Goal: Information Seeking & Learning: Learn about a topic

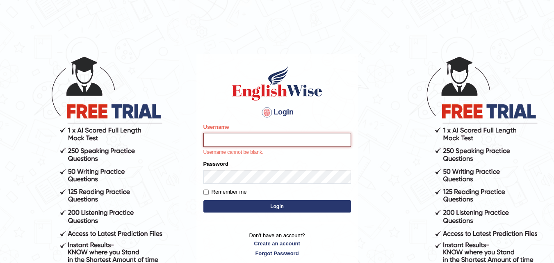
click at [209, 143] on input "Username" at bounding box center [278, 140] width 148 height 14
type input "d"
click at [211, 139] on input "dIPESH980" at bounding box center [278, 140] width 148 height 14
click at [229, 139] on input "DIPESH980" at bounding box center [278, 140] width 148 height 14
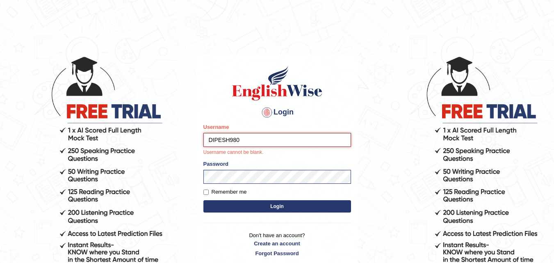
click at [229, 139] on input "DIPESH980" at bounding box center [278, 140] width 148 height 14
type input "Dipesh980"
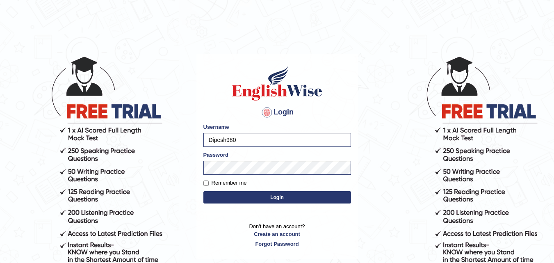
click at [225, 201] on button "Login" at bounding box center [278, 197] width 148 height 12
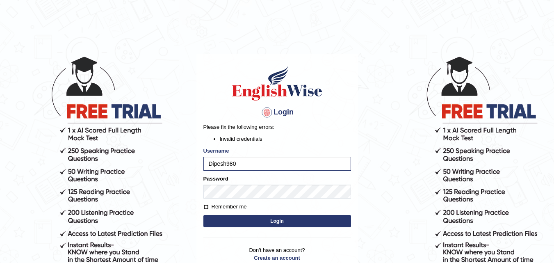
click at [206, 209] on input "Remember me" at bounding box center [206, 206] width 5 height 5
click at [204, 208] on input "Remember me" at bounding box center [206, 206] width 5 height 5
checkbox input "true"
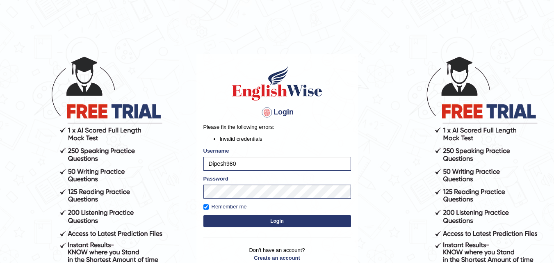
click at [247, 224] on button "Login" at bounding box center [278, 221] width 148 height 12
click at [204, 215] on button "Login" at bounding box center [278, 221] width 148 height 12
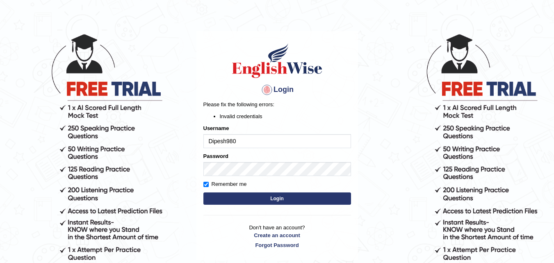
scroll to position [41, 0]
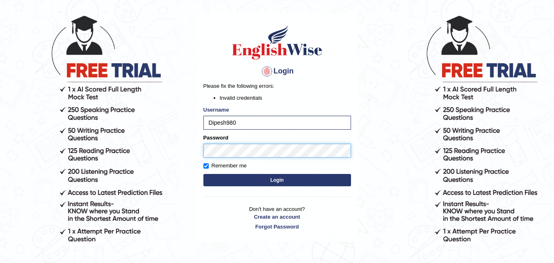
click at [204, 174] on button "Login" at bounding box center [278, 180] width 148 height 12
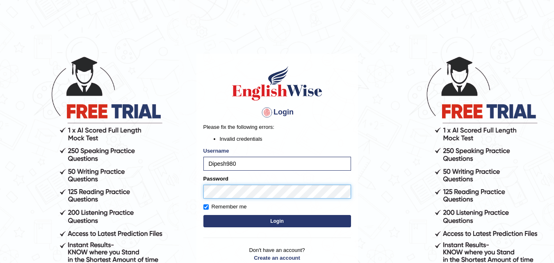
click at [204, 215] on button "Login" at bounding box center [278, 221] width 148 height 12
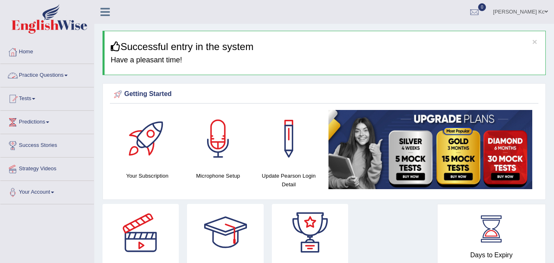
click at [62, 74] on link "Practice Questions" at bounding box center [47, 74] width 94 height 21
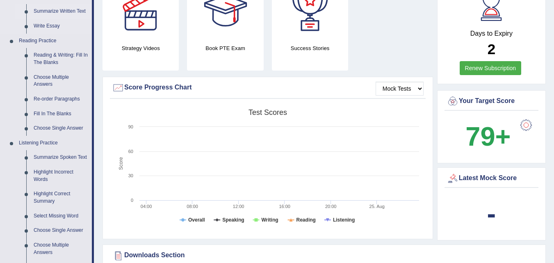
scroll to position [246, 0]
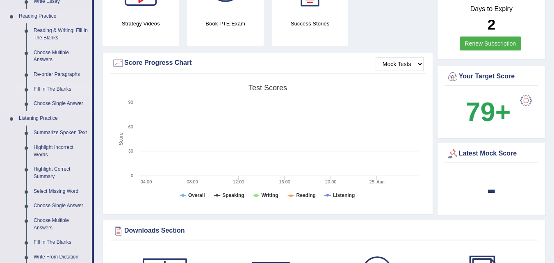
click at [63, 90] on link "Fill In The Blanks" at bounding box center [61, 89] width 62 height 15
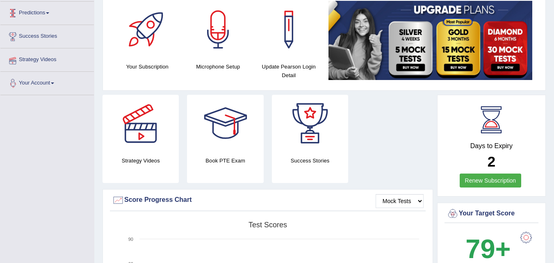
scroll to position [112, 0]
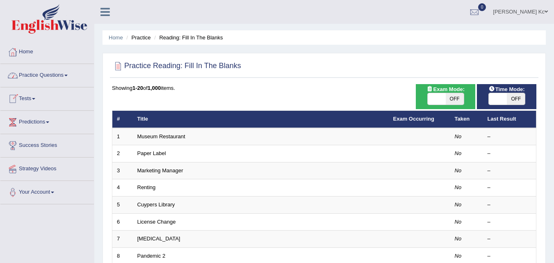
click at [59, 80] on link "Practice Questions" at bounding box center [47, 74] width 94 height 21
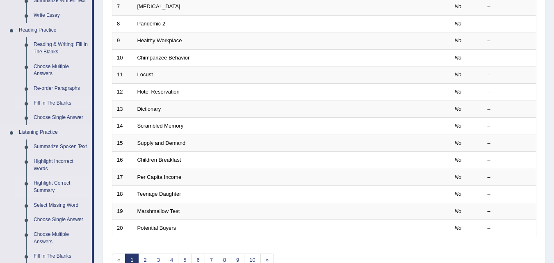
scroll to position [246, 0]
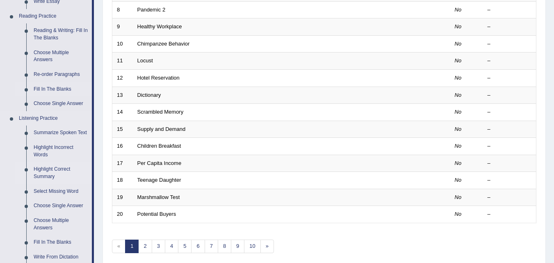
click at [50, 169] on link "Highlight Correct Summary" at bounding box center [61, 173] width 62 height 22
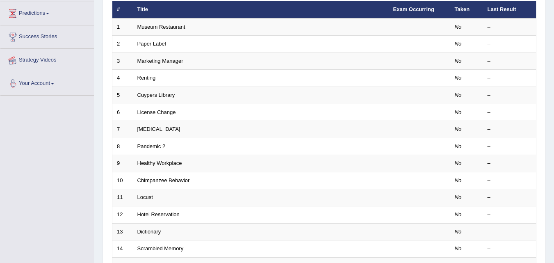
scroll to position [114, 0]
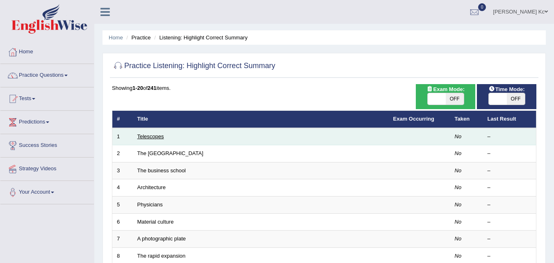
click at [144, 139] on link "Telescopes" at bounding box center [150, 136] width 27 height 6
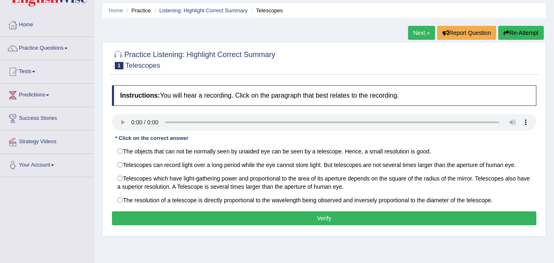
scroll to position [41, 0]
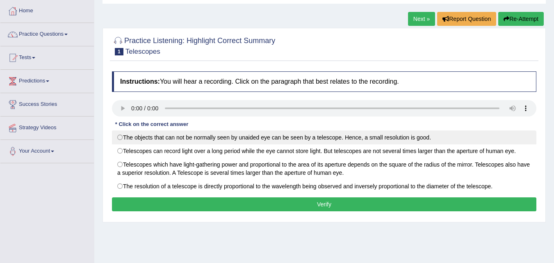
click at [316, 138] on label "The objects that can not be normally seen by unaided eye can be seen by a teles…" at bounding box center [324, 137] width 425 height 14
radio input "true"
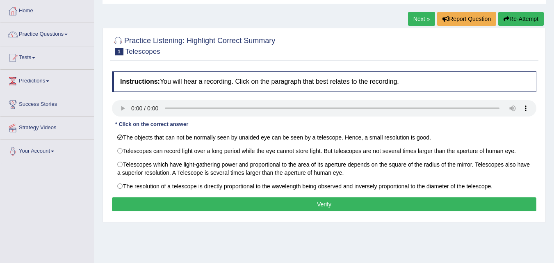
click at [516, 16] on button "Re-Attempt" at bounding box center [522, 19] width 46 height 14
click at [58, 29] on link "Practice Questions" at bounding box center [47, 33] width 94 height 21
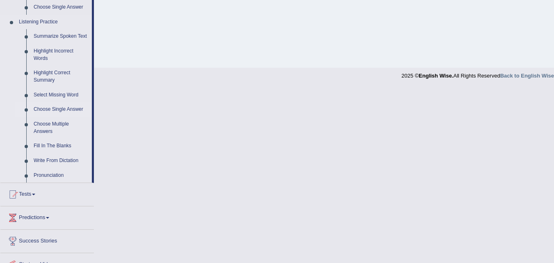
scroll to position [328, 0]
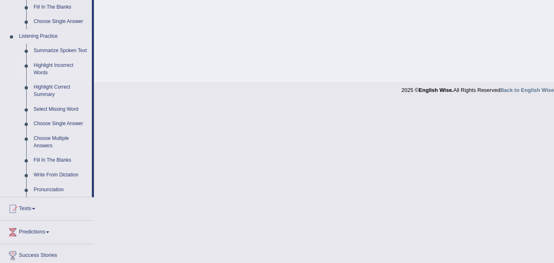
click at [48, 69] on link "Highlight Incorrect Words" at bounding box center [61, 69] width 62 height 22
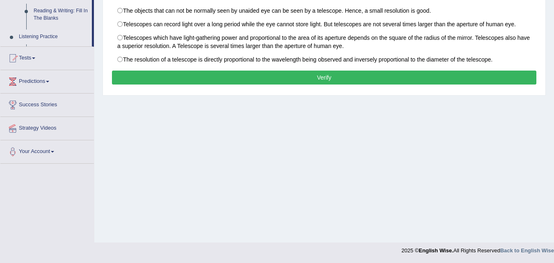
scroll to position [145, 0]
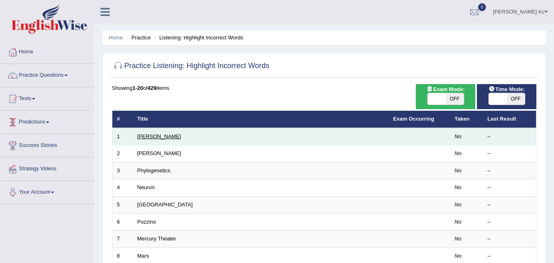
click at [138, 135] on link "[PERSON_NAME]" at bounding box center [159, 136] width 44 height 6
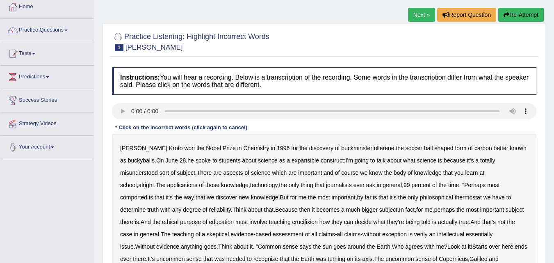
scroll to position [45, 0]
click at [487, 185] on b "most" at bounding box center [493, 185] width 12 height 7
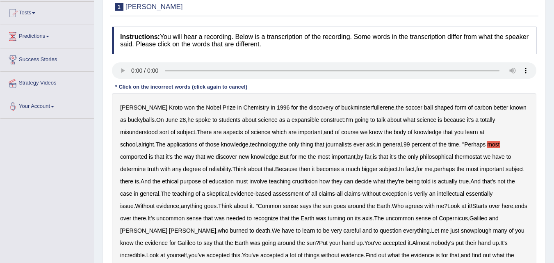
drag, startPoint x: 256, startPoint y: 183, endPoint x: 267, endPoint y: 183, distance: 11.1
click at [293, 183] on b "crucifixion" at bounding box center [305, 181] width 25 height 7
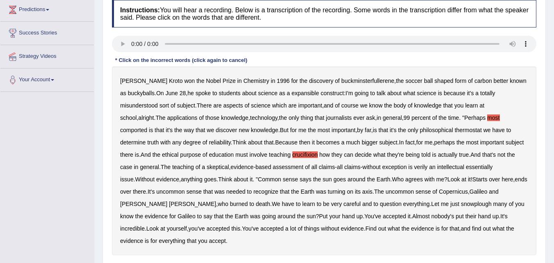
scroll to position [127, 0]
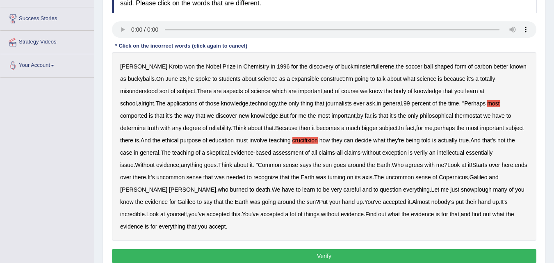
click at [493, 201] on b "up" at bounding box center [496, 202] width 7 height 7
click at [377, 249] on button "Verify" at bounding box center [324, 256] width 425 height 14
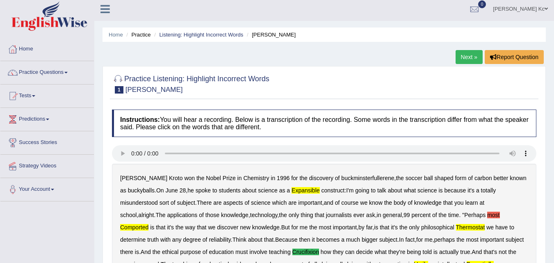
scroll to position [0, 0]
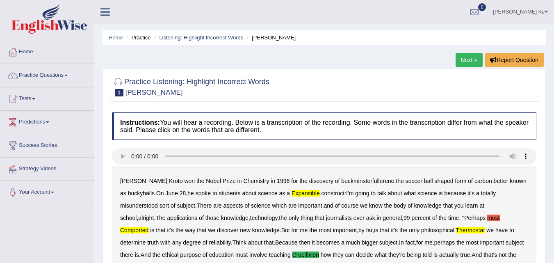
click at [466, 57] on link "Next »" at bounding box center [469, 60] width 27 height 14
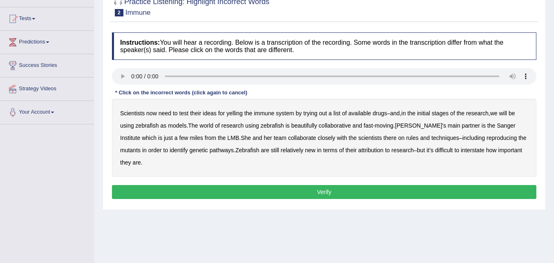
scroll to position [82, 0]
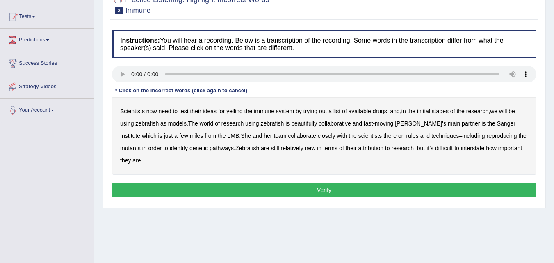
click at [234, 114] on b "yelling" at bounding box center [234, 111] width 16 height 7
click at [306, 124] on b "beautifully" at bounding box center [304, 123] width 26 height 7
click at [289, 149] on b "relatively" at bounding box center [292, 148] width 23 height 7
click at [478, 150] on b "interstate" at bounding box center [473, 148] width 24 height 7
click at [161, 186] on button "Verify" at bounding box center [324, 190] width 425 height 14
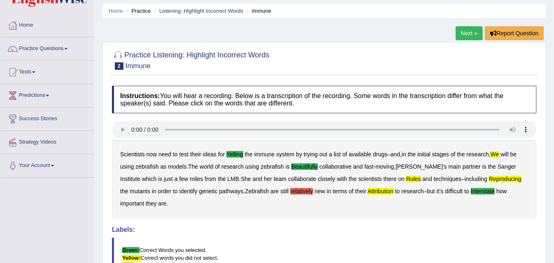
scroll to position [41, 0]
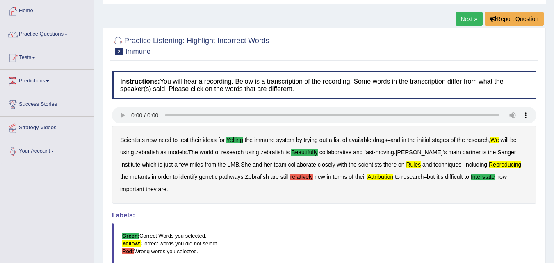
click at [467, 20] on link "Next »" at bounding box center [469, 19] width 27 height 14
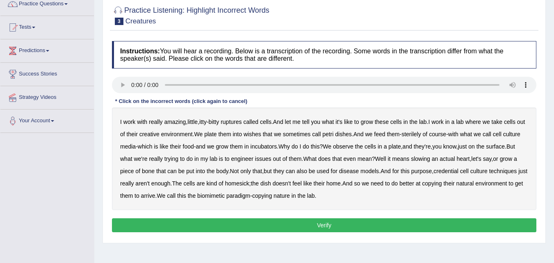
scroll to position [82, 0]
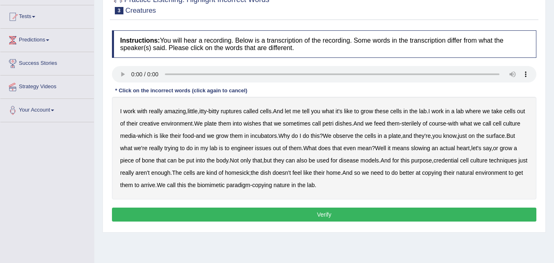
click at [238, 110] on b "ruptures" at bounding box center [231, 111] width 21 height 7
click at [158, 122] on b "creative" at bounding box center [150, 123] width 20 height 7
click at [259, 124] on b "wishes" at bounding box center [253, 123] width 18 height 7
click at [272, 147] on b "issues" at bounding box center [263, 148] width 16 height 7
click at [459, 160] on b "credential" at bounding box center [446, 160] width 25 height 7
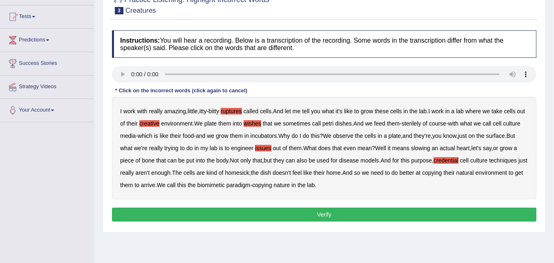
click at [156, 186] on b "arrive" at bounding box center [148, 185] width 14 height 7
click at [339, 216] on button "Verify" at bounding box center [324, 215] width 425 height 14
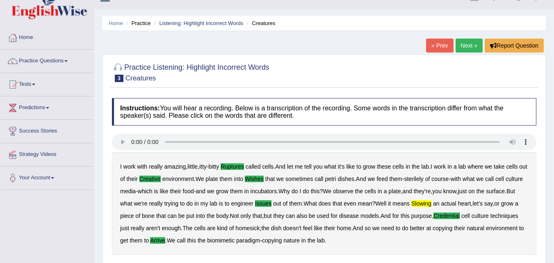
scroll to position [0, 0]
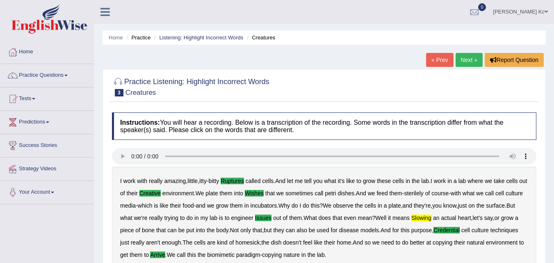
click at [471, 62] on link "Next »" at bounding box center [469, 60] width 27 height 14
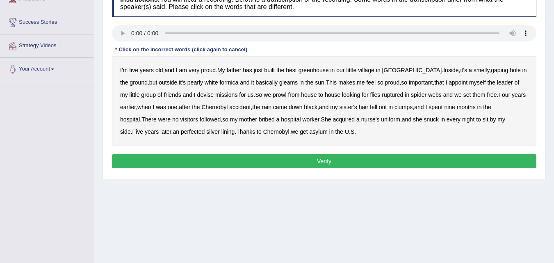
scroll to position [41, 0]
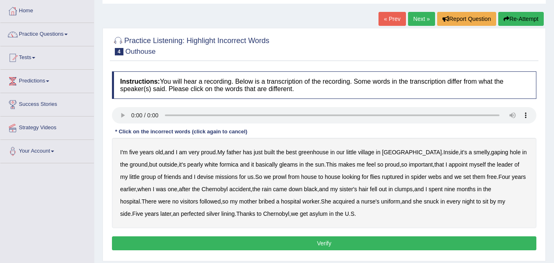
click at [308, 151] on b "greenhouse" at bounding box center [314, 152] width 30 height 7
click at [256, 166] on b "basically" at bounding box center [267, 164] width 22 height 7
click at [382, 176] on b "ruptured" at bounding box center [392, 177] width 21 height 7
drag, startPoint x: 300, startPoint y: 194, endPoint x: 314, endPoint y: 189, distance: 14.7
click at [314, 189] on div "I'm five years old , and I am very proud . My father has just built the best gr…" at bounding box center [324, 183] width 425 height 90
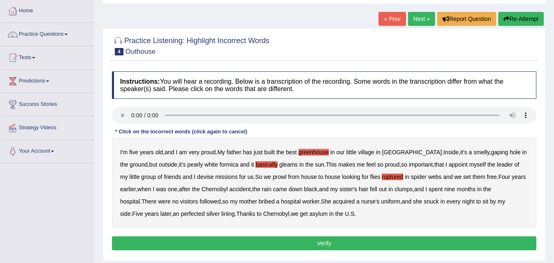
click at [319, 189] on b "and" at bounding box center [323, 189] width 9 height 7
click at [259, 202] on b "bribed" at bounding box center [267, 201] width 16 height 7
click at [181, 213] on b "perfected" at bounding box center [193, 213] width 24 height 7
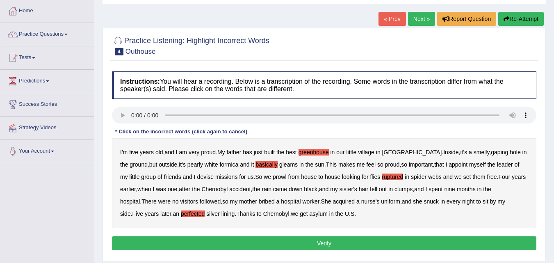
click at [293, 250] on div "Instructions: You will hear a recording. Below is a transcription of the record…" at bounding box center [324, 162] width 429 height 190
click at [294, 246] on button "Verify" at bounding box center [324, 243] width 425 height 14
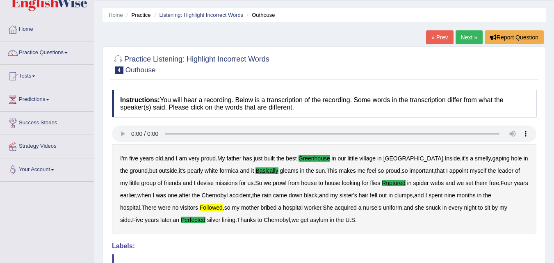
scroll to position [22, 0]
click at [472, 40] on link "Next »" at bounding box center [469, 38] width 27 height 14
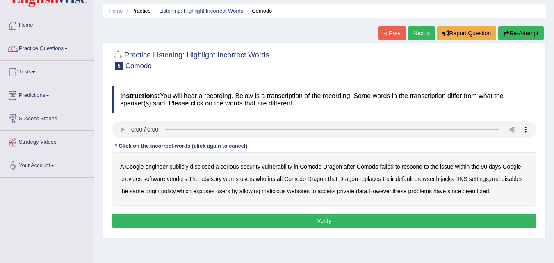
scroll to position [41, 0]
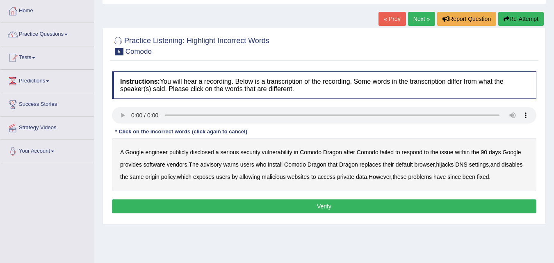
click at [200, 152] on b "disclosed" at bounding box center [202, 152] width 24 height 7
click at [270, 204] on button "Verify" at bounding box center [324, 206] width 425 height 14
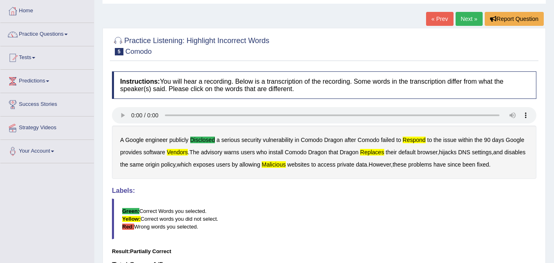
click at [473, 19] on link "Next »" at bounding box center [469, 19] width 27 height 14
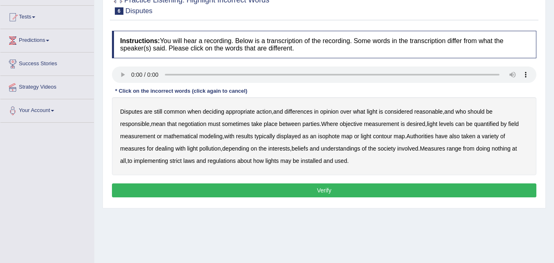
scroll to position [82, 0]
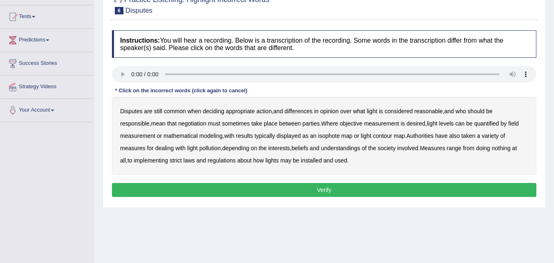
click at [432, 111] on b "reasonable" at bounding box center [428, 111] width 28 height 7
drag, startPoint x: 385, startPoint y: 136, endPoint x: 407, endPoint y: 136, distance: 22.6
click at [389, 136] on b "contour" at bounding box center [382, 136] width 19 height 7
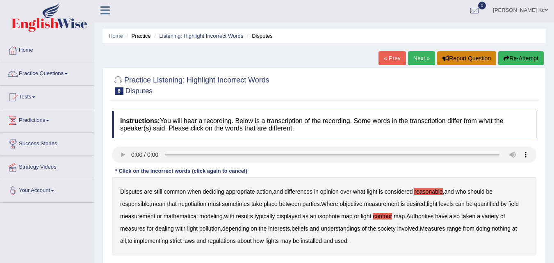
scroll to position [0, 0]
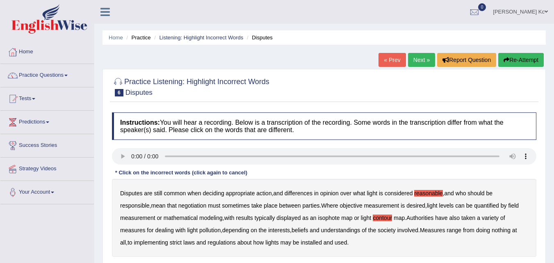
click at [510, 62] on button "Re-Attempt" at bounding box center [522, 60] width 46 height 14
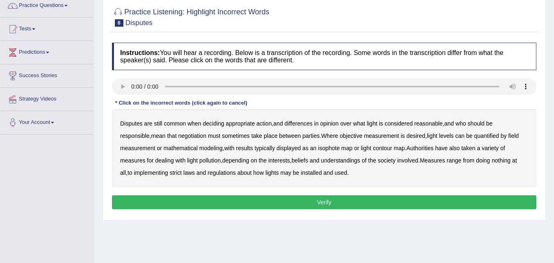
scroll to position [82, 0]
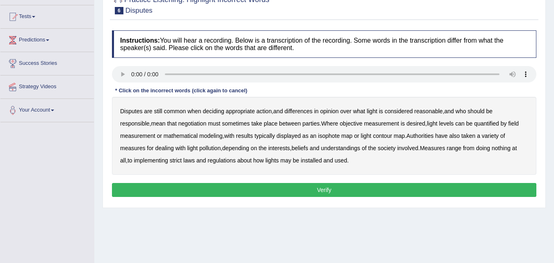
click at [434, 110] on b "reasonable" at bounding box center [428, 111] width 28 height 7
click at [357, 124] on b "objective" at bounding box center [351, 123] width 23 height 7
drag, startPoint x: 265, startPoint y: 137, endPoint x: 295, endPoint y: 137, distance: 30.0
click at [272, 137] on b "typically" at bounding box center [265, 136] width 21 height 7
click at [386, 137] on b "contour" at bounding box center [382, 136] width 19 height 7
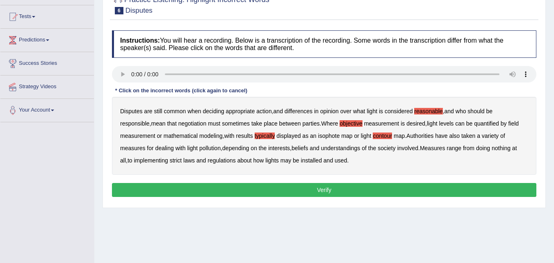
drag, startPoint x: 224, startPoint y: 163, endPoint x: 230, endPoint y: 161, distance: 6.1
click at [224, 162] on b "regulations" at bounding box center [222, 160] width 28 height 7
click at [330, 188] on button "Verify" at bounding box center [324, 190] width 425 height 14
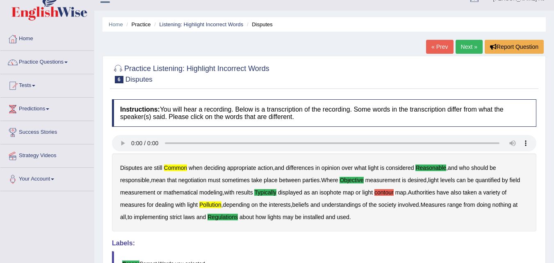
scroll to position [0, 0]
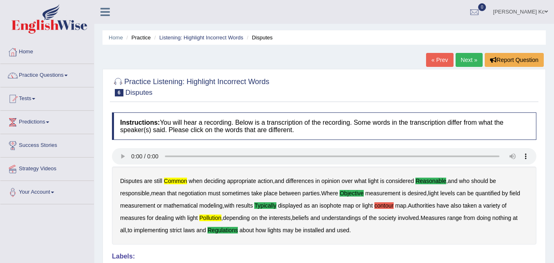
click at [466, 58] on link "Next »" at bounding box center [469, 60] width 27 height 14
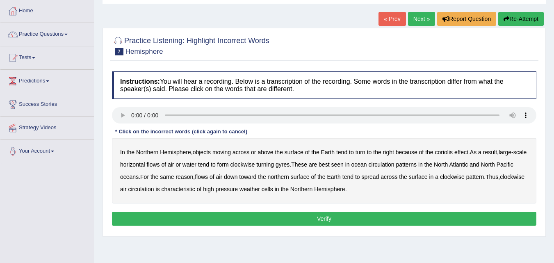
click at [224, 153] on b "moving" at bounding box center [222, 152] width 18 height 7
click at [230, 153] on b "moving" at bounding box center [222, 152] width 18 height 7
click at [213, 154] on div "In the Northern Hemisphere , objects moving across or above the surface of the …" at bounding box center [324, 171] width 425 height 66
click at [524, 21] on button "Re-Attempt" at bounding box center [522, 19] width 46 height 14
click at [220, 151] on b "moving" at bounding box center [222, 152] width 18 height 7
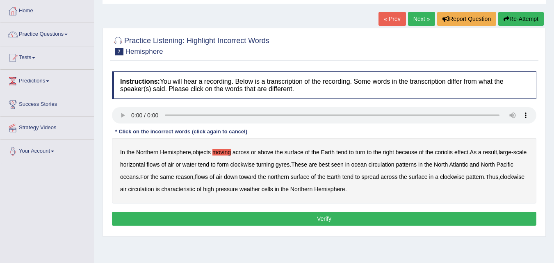
click at [145, 166] on b "horizontal" at bounding box center [132, 164] width 25 height 7
drag, startPoint x: 396, startPoint y: 167, endPoint x: 417, endPoint y: 167, distance: 20.9
click at [395, 167] on b "circulation" at bounding box center [382, 164] width 26 height 7
click at [485, 176] on b "pattern" at bounding box center [476, 177] width 18 height 7
click at [238, 191] on b "pressure" at bounding box center [227, 189] width 22 height 7
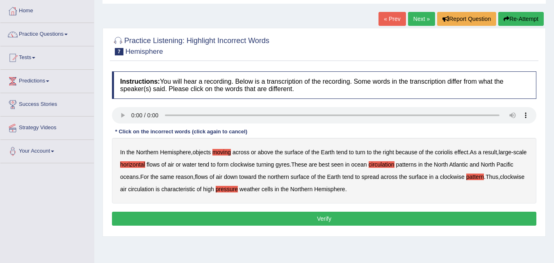
click at [319, 222] on button "Verify" at bounding box center [324, 219] width 425 height 14
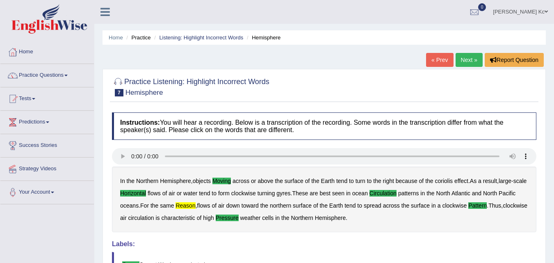
click at [473, 57] on link "Next »" at bounding box center [469, 60] width 27 height 14
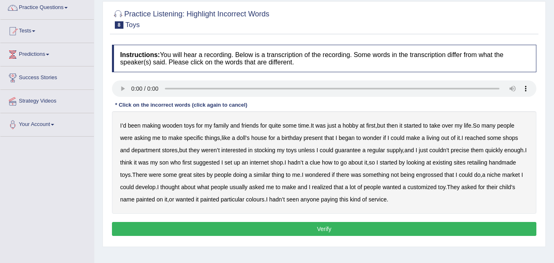
scroll to position [82, 0]
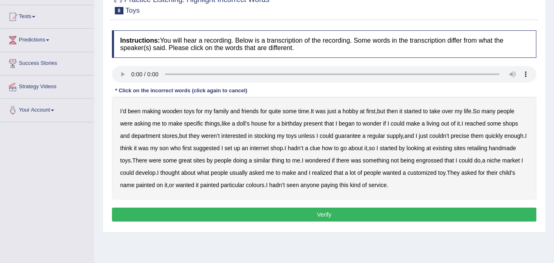
click at [462, 138] on b "precise" at bounding box center [460, 136] width 18 height 7
click at [487, 146] on b "retailing" at bounding box center [477, 148] width 20 height 7
drag, startPoint x: 458, startPoint y: 163, endPoint x: 468, endPoint y: 160, distance: 10.2
click at [443, 162] on b "engrossed" at bounding box center [429, 160] width 27 height 7
click at [338, 186] on b "paying" at bounding box center [329, 185] width 17 height 7
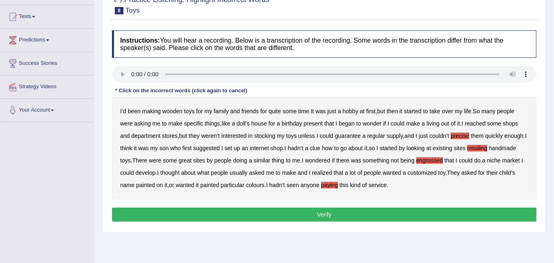
click at [350, 218] on button "Verify" at bounding box center [324, 215] width 425 height 14
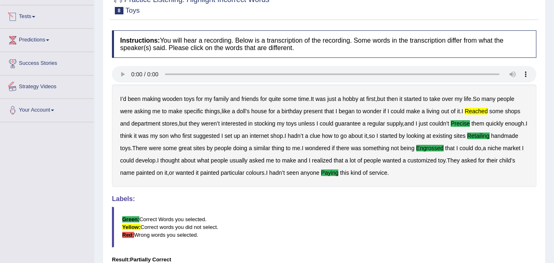
click at [51, 67] on link "Success Stories" at bounding box center [47, 62] width 94 height 21
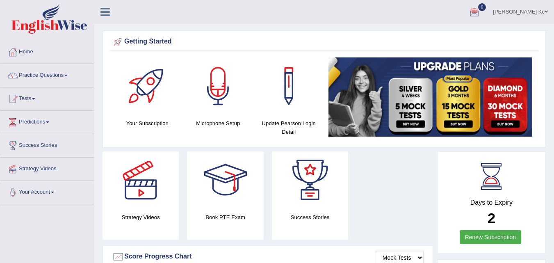
click at [541, 11] on link "[PERSON_NAME] Kc" at bounding box center [520, 10] width 67 height 21
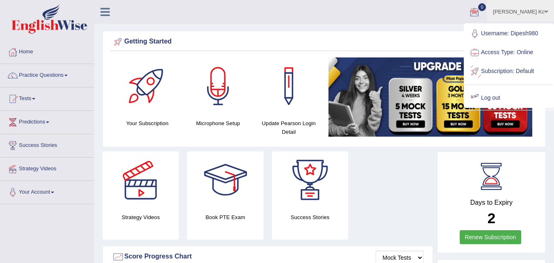
click at [496, 98] on link "Log out" at bounding box center [509, 98] width 89 height 19
